Goal: Task Accomplishment & Management: Manage account settings

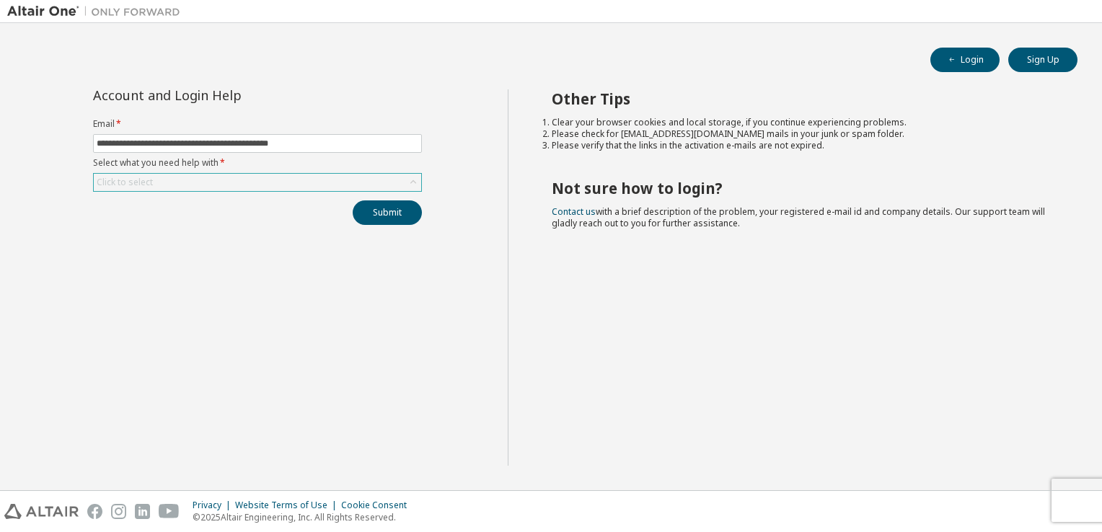
click at [207, 177] on div "Click to select" at bounding box center [257, 182] width 327 height 17
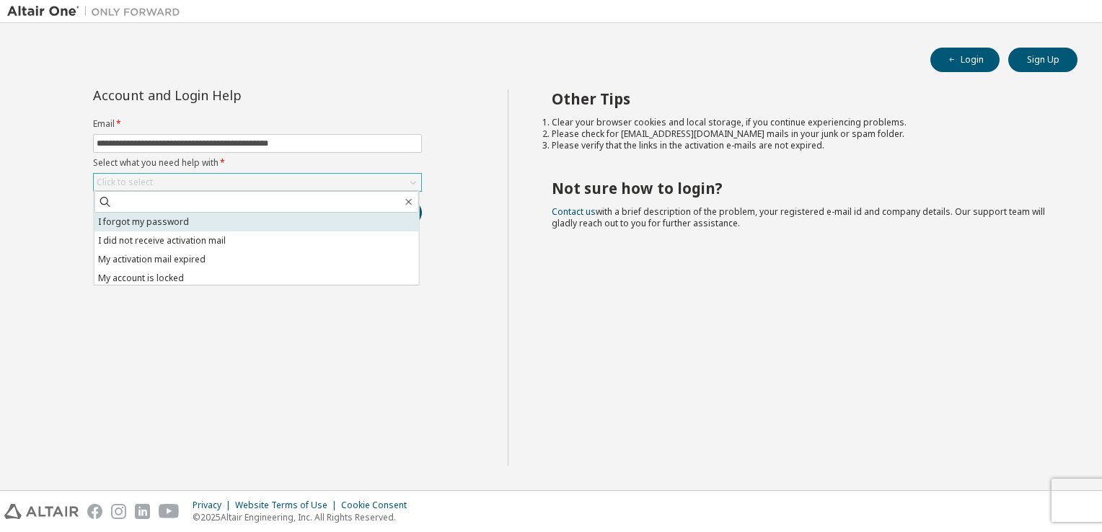
click at [176, 223] on li "I forgot my password" at bounding box center [256, 222] width 325 height 19
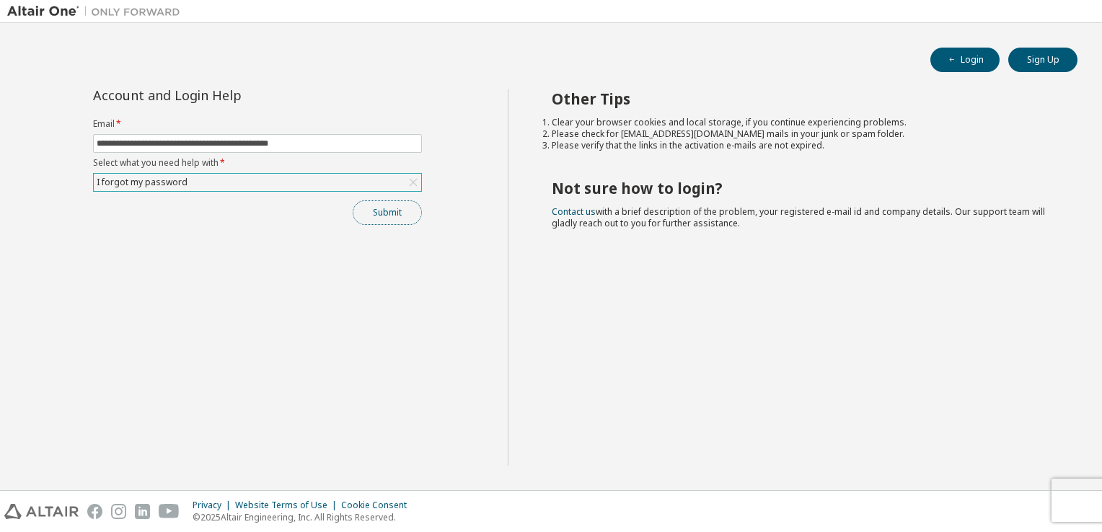
click at [379, 209] on button "Submit" at bounding box center [387, 213] width 69 height 25
click at [961, 57] on button "Login" at bounding box center [965, 60] width 69 height 25
